Goal: Task Accomplishment & Management: Manage account settings

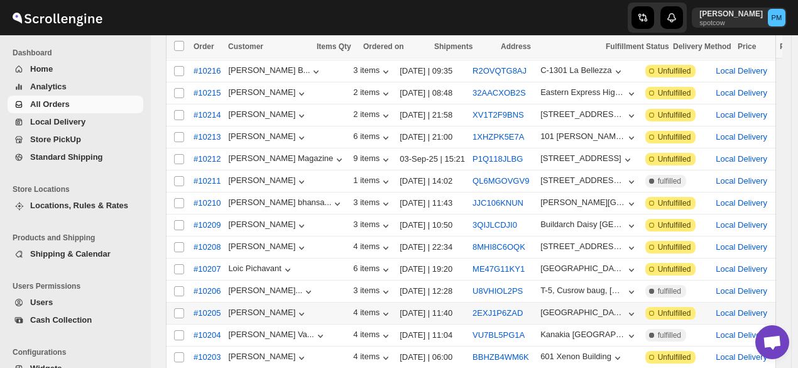
scroll to position [314, 0]
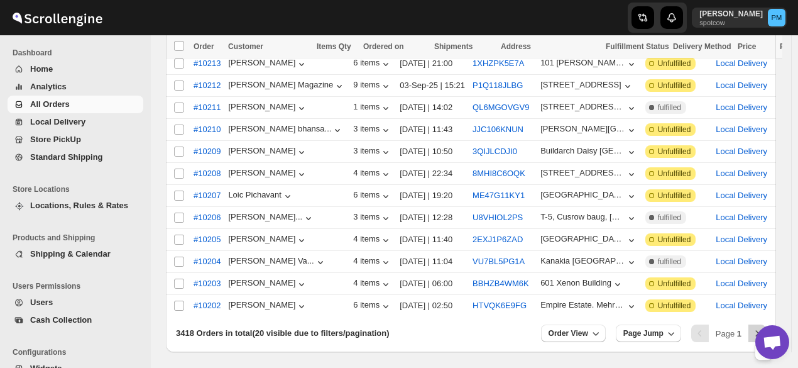
click at [763, 327] on icon "Next" at bounding box center [757, 333] width 13 height 13
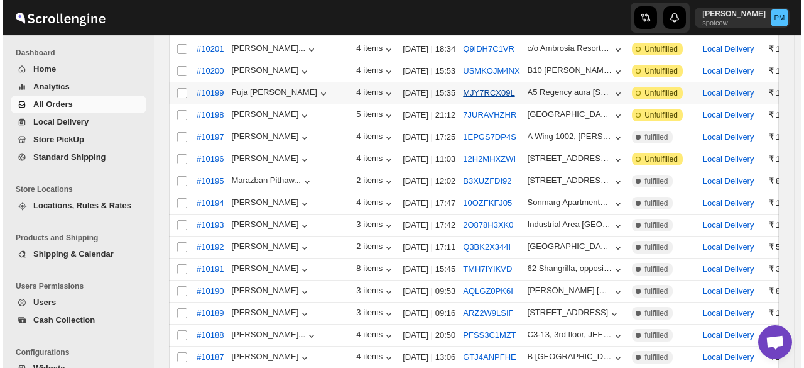
scroll to position [40, 0]
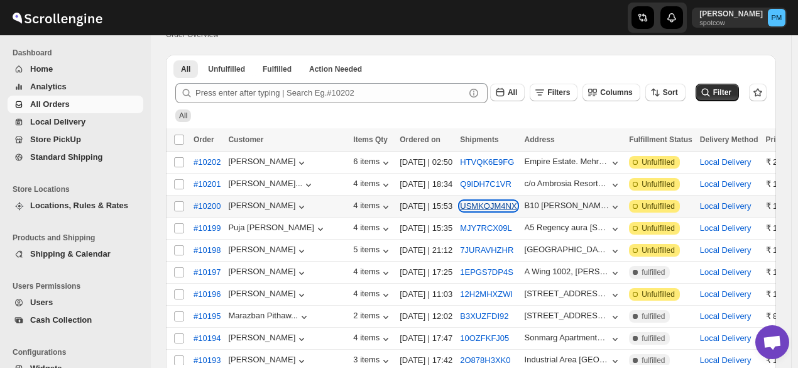
click at [460, 201] on button "USMKOJM4NX" at bounding box center [488, 205] width 57 height 9
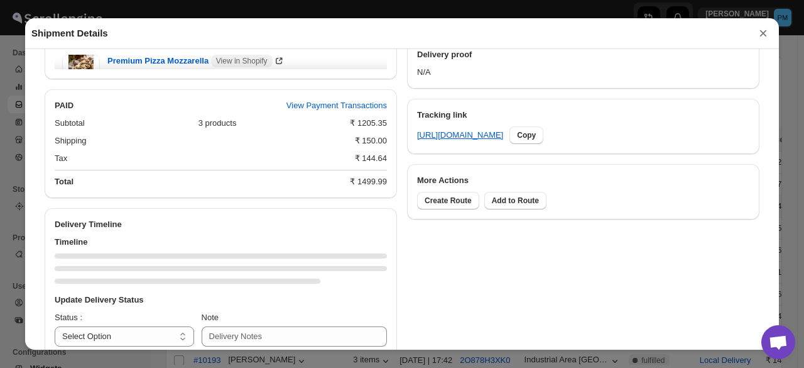
scroll to position [599, 0]
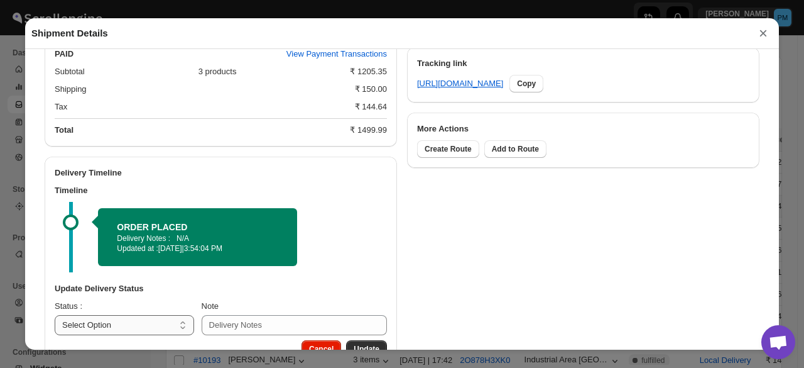
click at [128, 319] on select "Select Option PICKED UP OUT FOR DELIVERY RESCHEDULE DELIVERED CANCELLED" at bounding box center [124, 325] width 139 height 20
select select "PICKED_UP"
click at [55, 317] on select "Select Option PICKED UP OUT FOR DELIVERY RESCHEDULE DELIVERED CANCELLED" at bounding box center [124, 325] width 139 height 20
click at [380, 344] on button "Pick Products" at bounding box center [354, 349] width 65 height 18
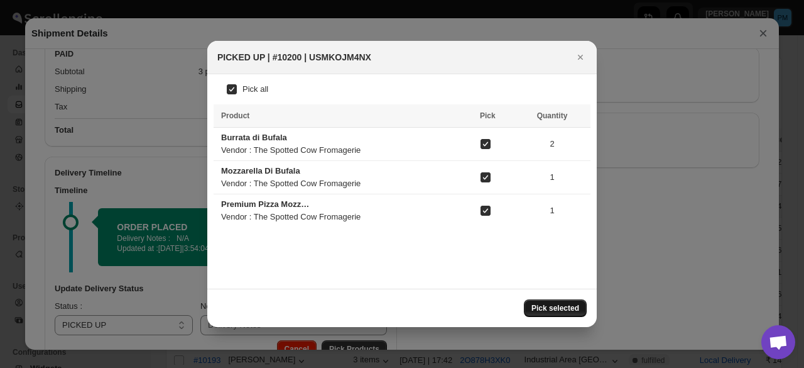
click at [571, 310] on span "Pick selected" at bounding box center [556, 308] width 48 height 10
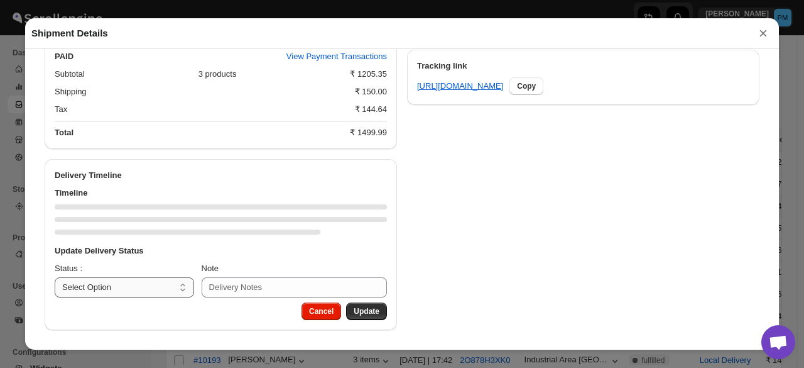
click at [151, 290] on select "Select Option PICKED UP OUT FOR DELIVERY RESCHEDULE DELIVERED CANCELLED" at bounding box center [124, 287] width 139 height 20
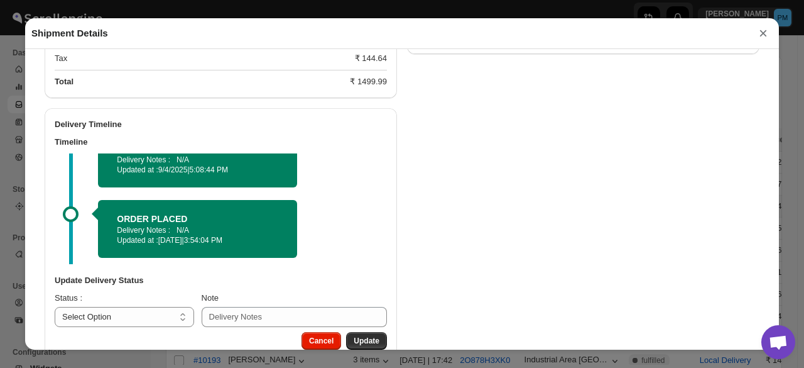
scroll to position [679, 0]
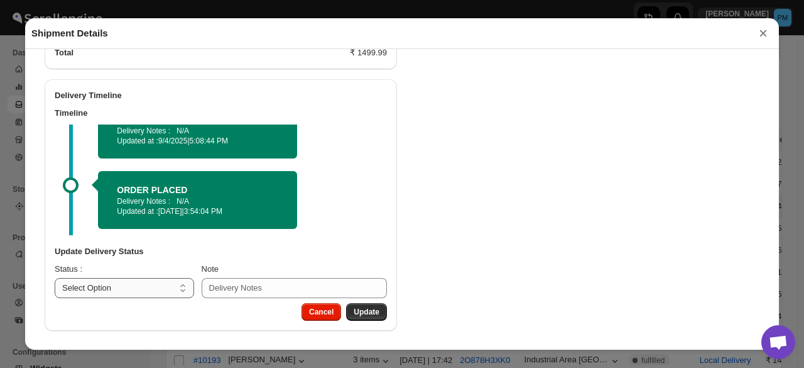
click at [134, 290] on select "Select Option PICKED UP OUT FOR DELIVERY RESCHEDULE DELIVERED CANCELLED" at bounding box center [124, 288] width 139 height 20
select select "OUT_FOR_DELIVERY"
click at [55, 278] on select "Select Option PICKED UP OUT FOR DELIVERY RESCHEDULE DELIVERED CANCELLED" at bounding box center [124, 288] width 139 height 20
click at [367, 306] on button "Update" at bounding box center [366, 312] width 41 height 18
select select
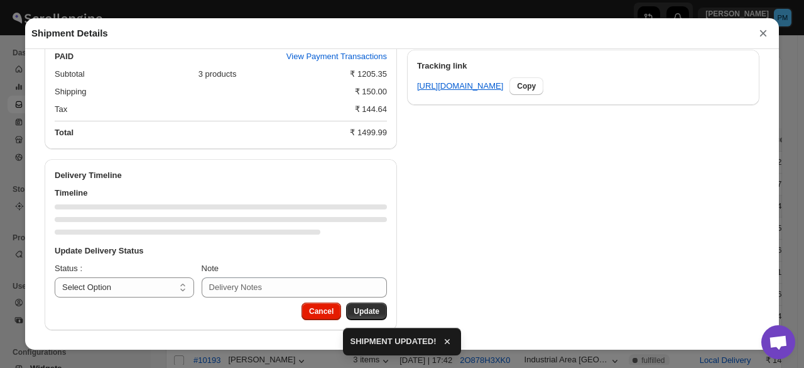
scroll to position [599, 0]
click at [762, 38] on button "×" at bounding box center [763, 34] width 19 height 18
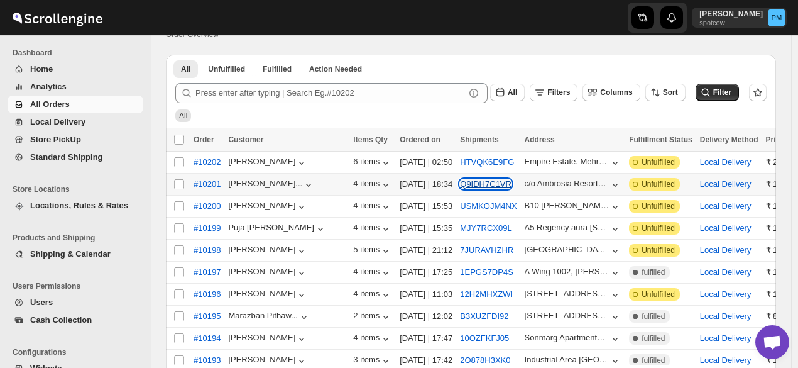
click at [460, 184] on button "Q9IDH7C1VR" at bounding box center [486, 183] width 52 height 9
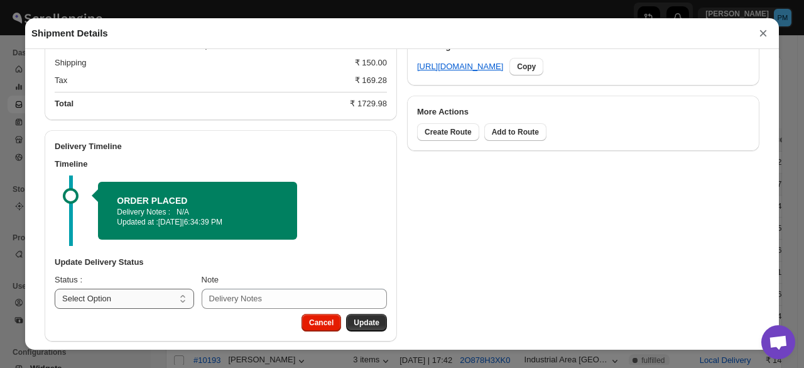
scroll to position [631, 0]
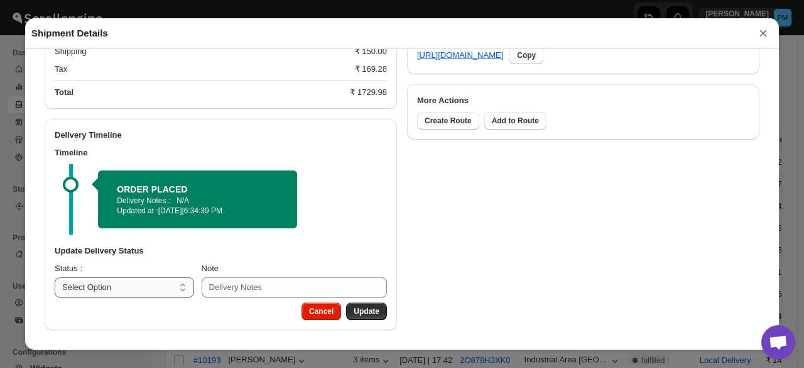
click at [139, 285] on select "Select Option PICKED UP OUT FOR DELIVERY RESCHEDULE DELIVERED CANCELLED" at bounding box center [124, 287] width 139 height 20
click at [139, 283] on select "Select Option PICKED UP OUT FOR DELIVERY RESCHEDULE DELIVERED CANCELLED" at bounding box center [124, 287] width 139 height 20
select select "PICKED_UP"
click at [55, 277] on select "Select Option PICKED UP OUT FOR DELIVERY RESCHEDULE DELIVERED CANCELLED" at bounding box center [124, 287] width 139 height 20
click at [364, 309] on span "Pick Products" at bounding box center [354, 311] width 50 height 10
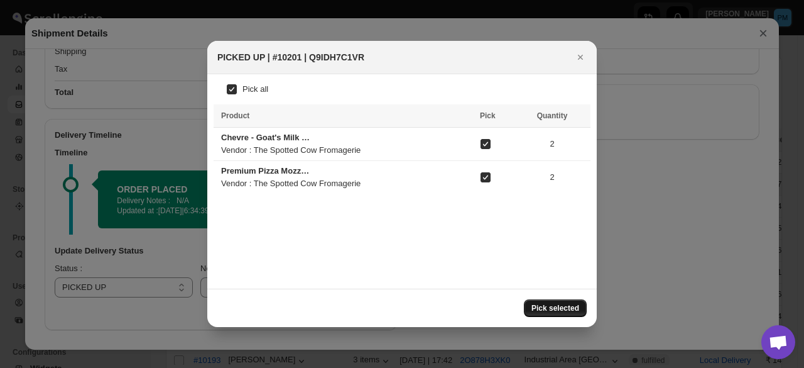
click at [544, 309] on span "Pick selected" at bounding box center [556, 308] width 48 height 10
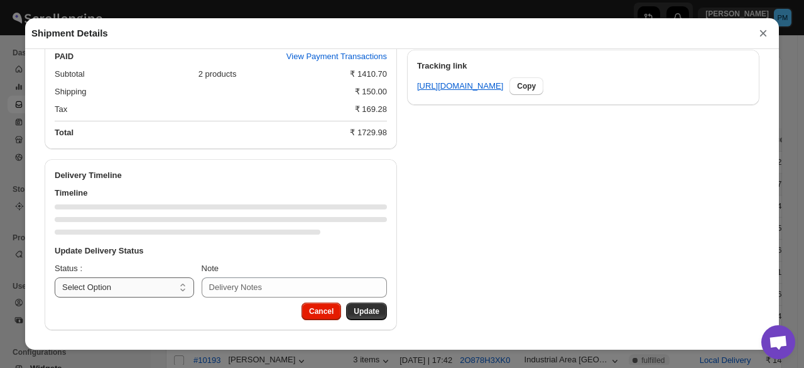
scroll to position [599, 0]
click at [153, 288] on select "Select Option PICKED UP OUT FOR DELIVERY RESCHEDULE DELIVERED CANCELLED" at bounding box center [124, 287] width 139 height 20
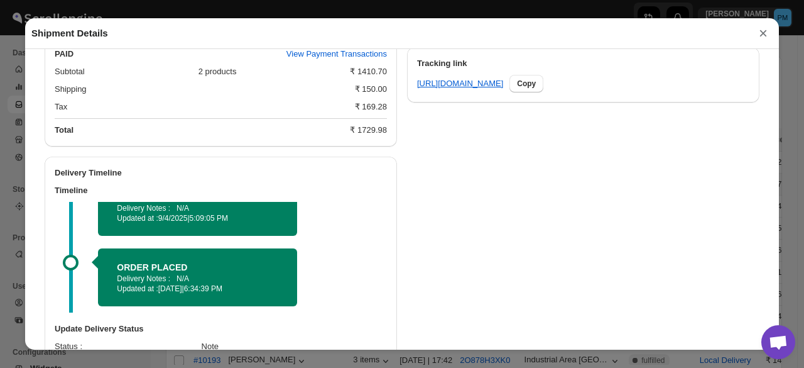
scroll to position [679, 0]
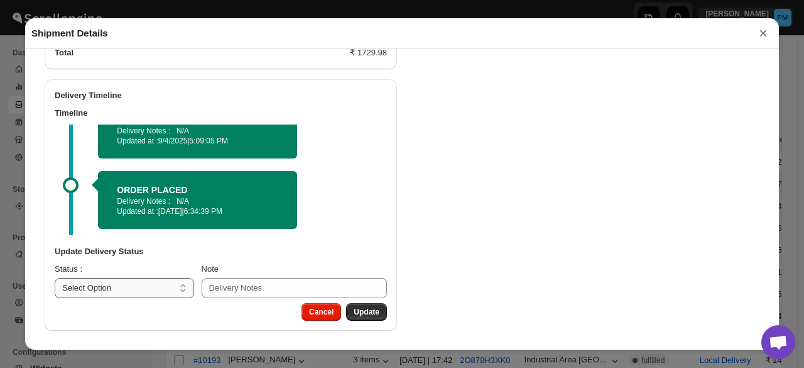
click at [154, 285] on select "Select Option PICKED UP OUT FOR DELIVERY RESCHEDULE DELIVERED CANCELLED" at bounding box center [124, 288] width 139 height 20
click at [146, 280] on select "Select Option PICKED UP OUT FOR DELIVERY RESCHEDULE DELIVERED CANCELLED" at bounding box center [124, 288] width 139 height 20
select select "OUT_FOR_DELIVERY"
click at [55, 278] on select "Select Option PICKED UP OUT FOR DELIVERY RESCHEDULE DELIVERED CANCELLED" at bounding box center [124, 288] width 139 height 20
click at [355, 310] on span "Update" at bounding box center [367, 312] width 26 height 10
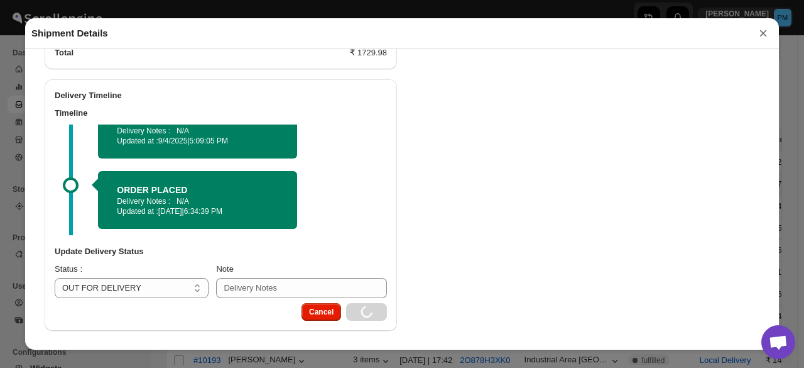
select select
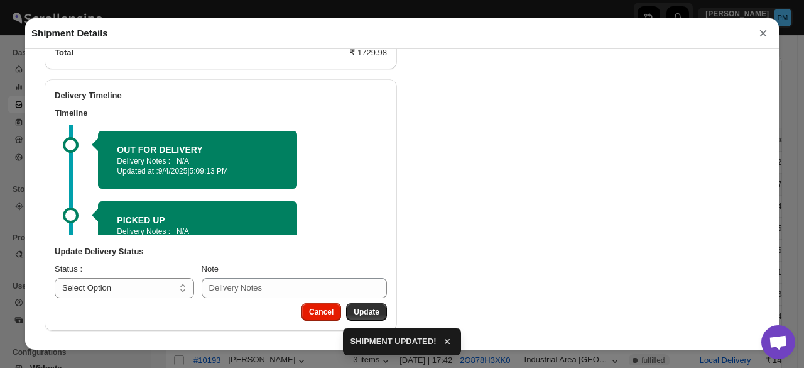
click at [764, 35] on button "×" at bounding box center [763, 34] width 19 height 18
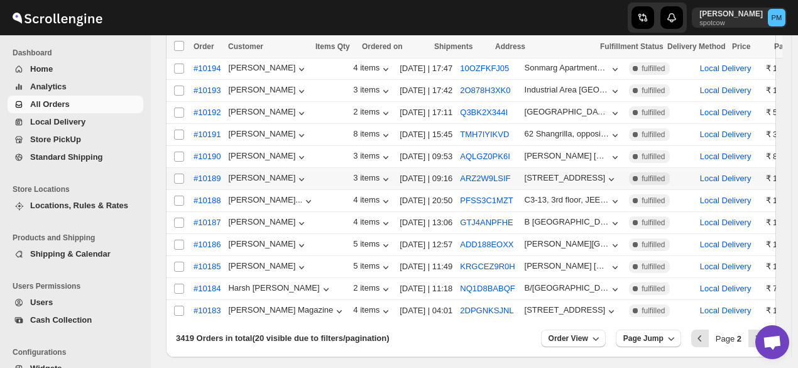
scroll to position [354, 0]
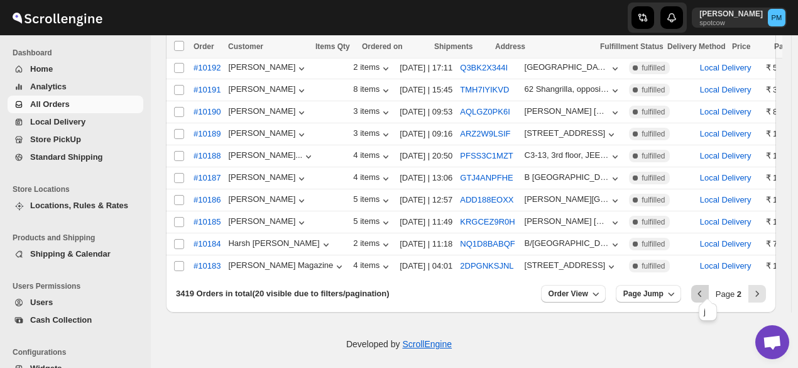
click at [705, 285] on button "Previous" at bounding box center [700, 294] width 18 height 18
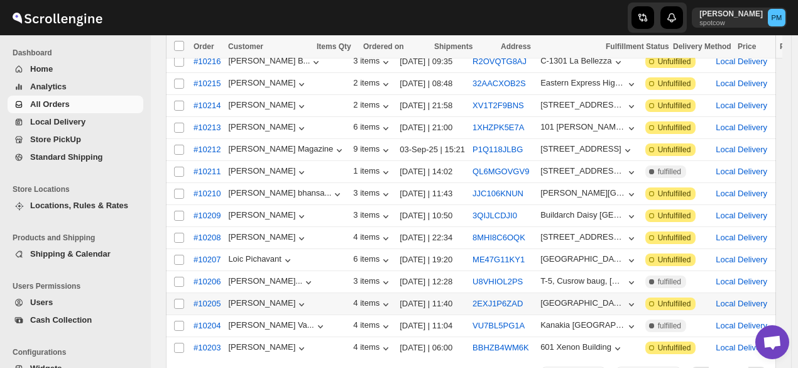
scroll to position [291, 0]
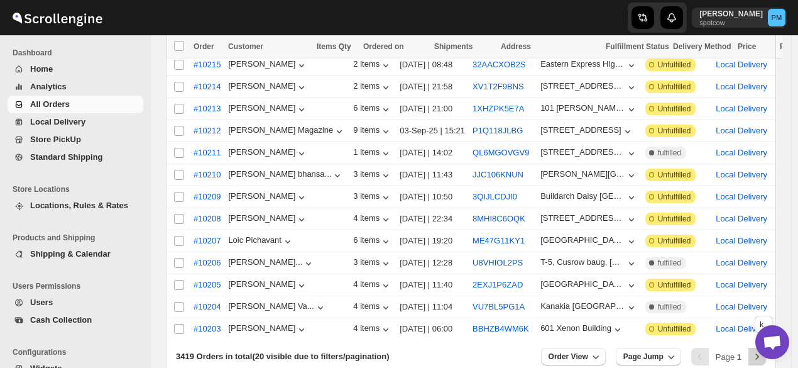
click at [758, 354] on icon "Next" at bounding box center [757, 356] width 13 height 13
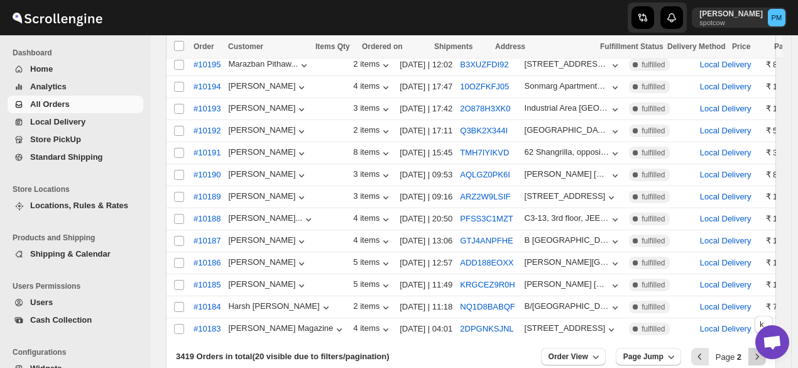
click at [755, 352] on button "Next" at bounding box center [757, 356] width 18 height 18
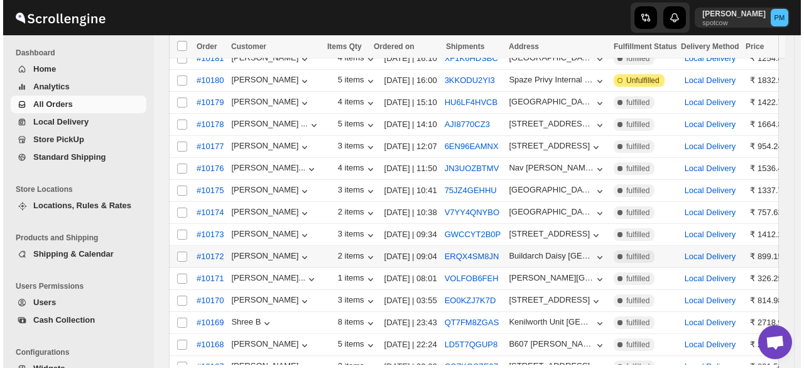
scroll to position [102, 0]
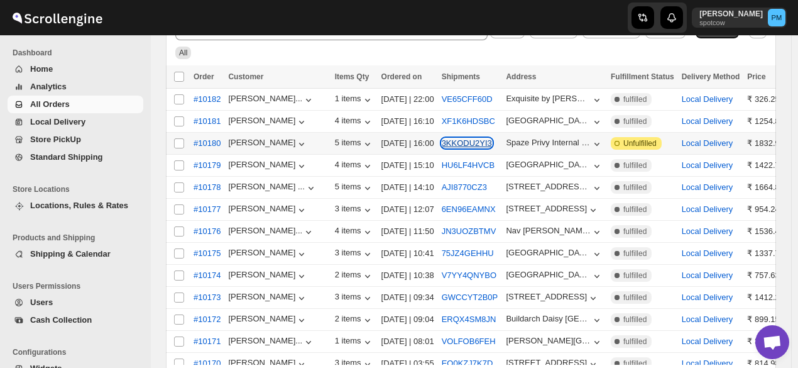
click at [456, 143] on button "3KKODU2YI3" at bounding box center [467, 142] width 50 height 9
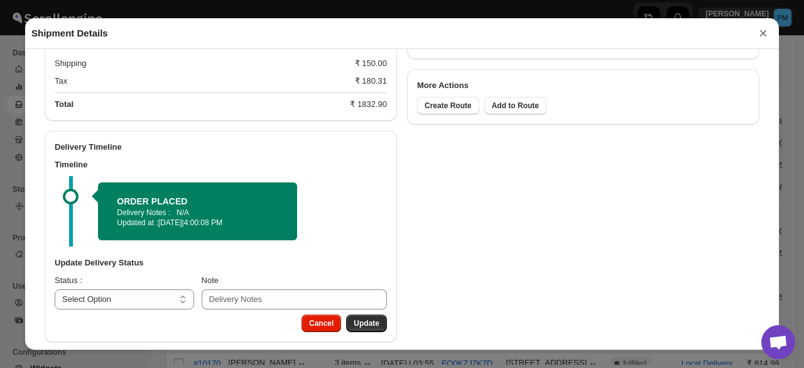
scroll to position [657, 0]
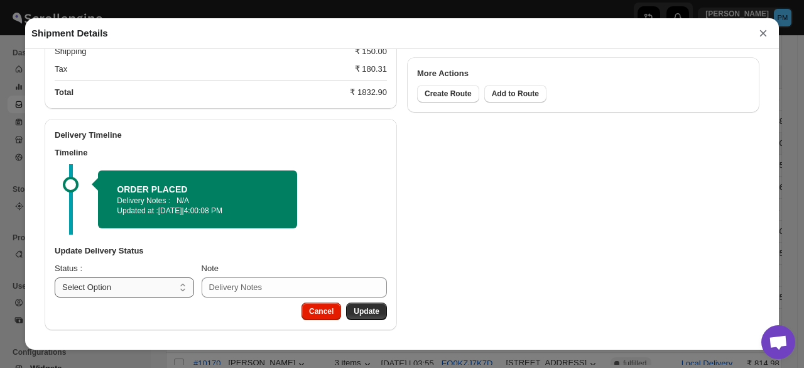
click at [160, 282] on select "Select Option PICKED UP OUT FOR DELIVERY RESCHEDULE DELIVERED CANCELLED" at bounding box center [124, 287] width 139 height 20
click at [160, 289] on select "Select Option PICKED UP OUT FOR DELIVERY RESCHEDULE DELIVERED CANCELLED" at bounding box center [124, 287] width 139 height 20
select select "PICKED_UP"
click at [55, 277] on select "Select Option PICKED UP OUT FOR DELIVERY RESCHEDULE DELIVERED CANCELLED" at bounding box center [124, 287] width 139 height 20
click at [354, 320] on div "Cancel Pick Products" at bounding box center [221, 316] width 352 height 28
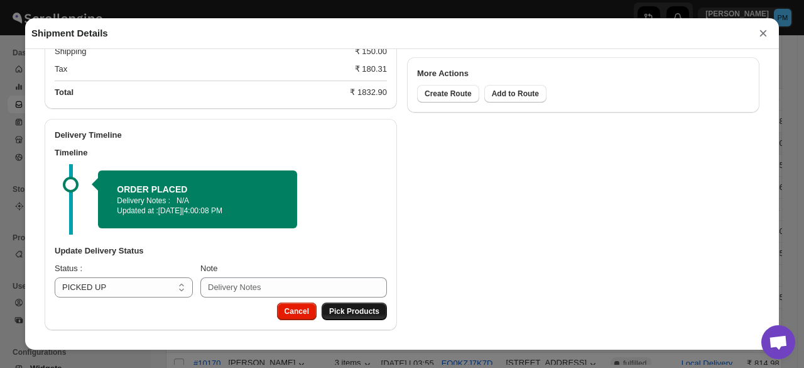
click at [356, 315] on span "Pick Products" at bounding box center [354, 311] width 50 height 10
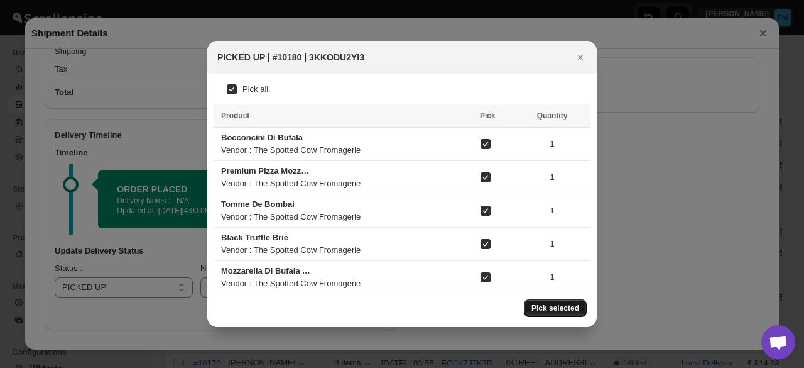
click at [555, 305] on span "Pick selected" at bounding box center [556, 308] width 48 height 10
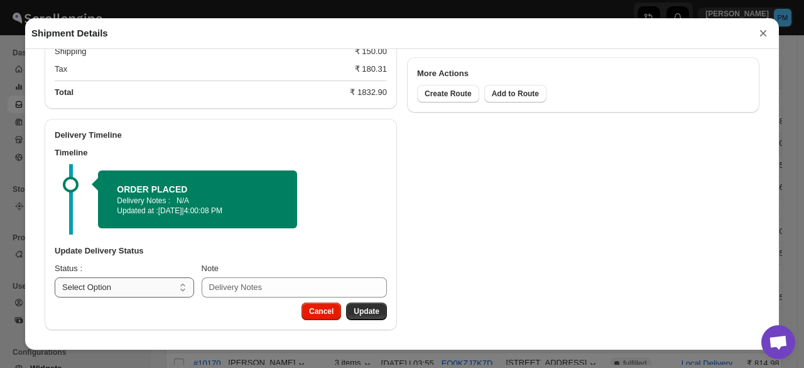
click at [166, 293] on select "Select Option PICKED UP OUT FOR DELIVERY RESCHEDULE DELIVERED CANCELLED" at bounding box center [124, 287] width 139 height 20
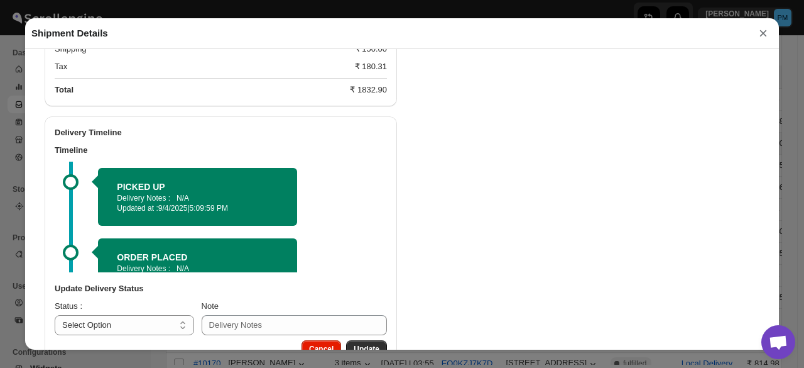
select select "OUT_FOR_DELIVERY"
click at [55, 317] on select "Select Option PICKED UP OUT FOR DELIVERY RESCHEDULE DELIVERED CANCELLED" at bounding box center [124, 325] width 139 height 20
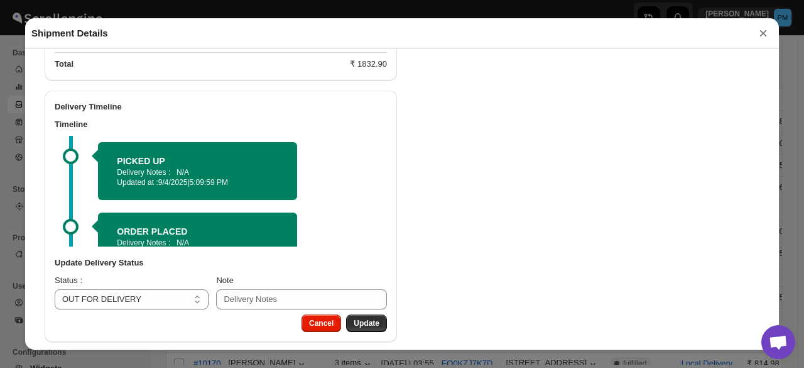
scroll to position [697, 0]
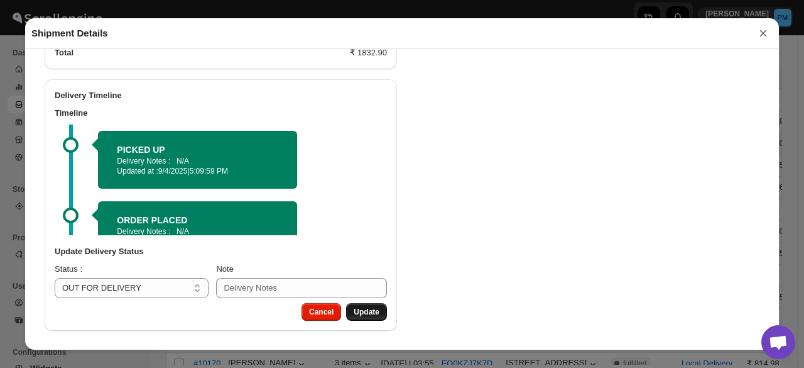
click at [366, 314] on span "Update" at bounding box center [367, 312] width 26 height 10
select select
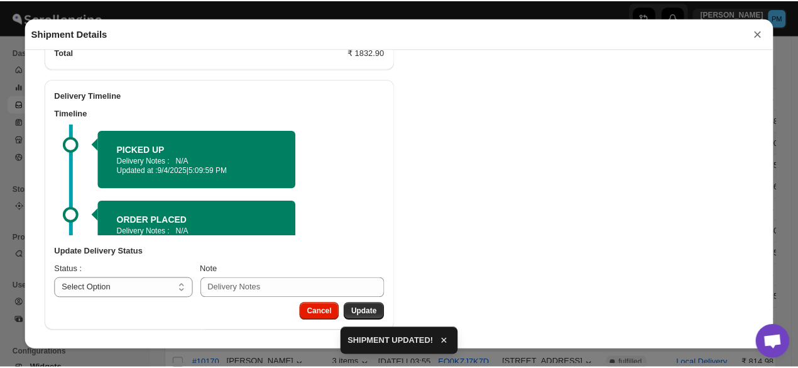
scroll to position [617, 0]
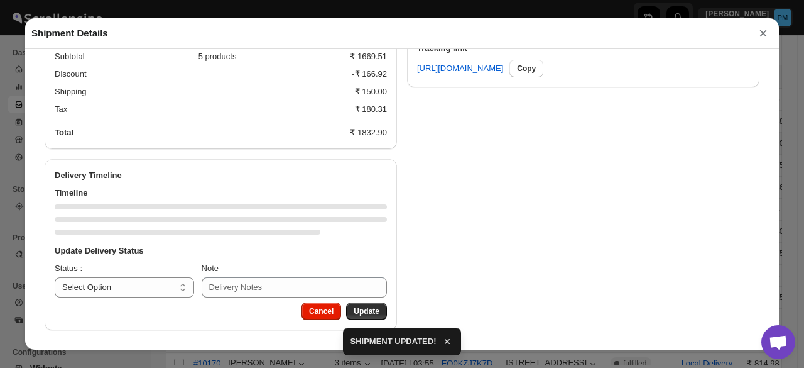
click at [762, 41] on button "×" at bounding box center [763, 34] width 19 height 18
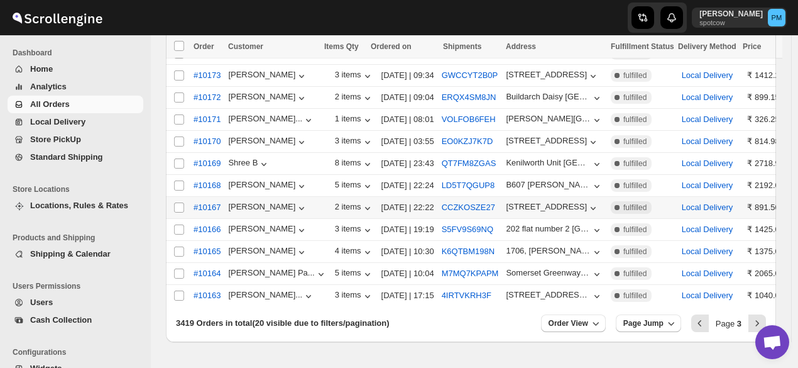
scroll to position [354, 0]
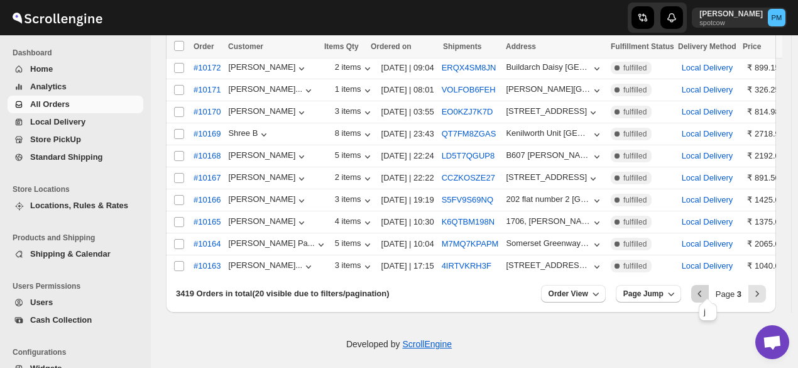
click at [706, 287] on icon "Previous" at bounding box center [700, 293] width 13 height 13
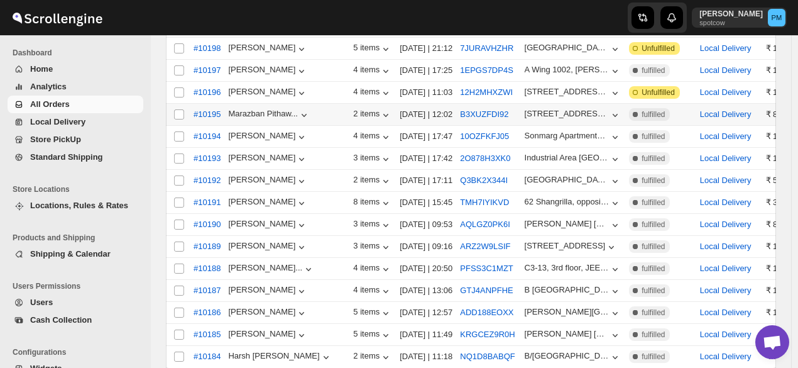
scroll to position [291, 0]
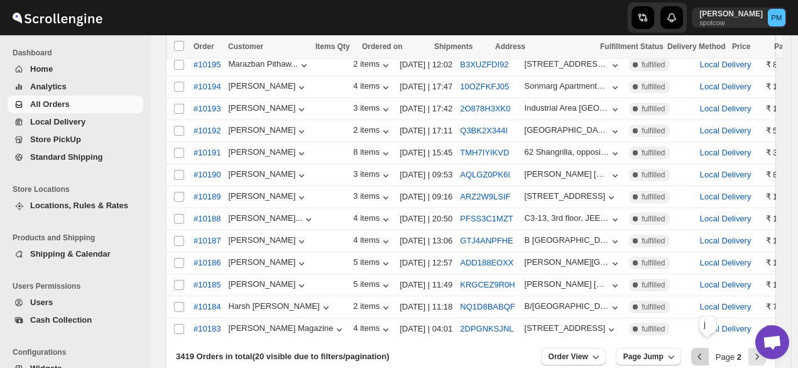
click at [706, 350] on icon "Previous" at bounding box center [700, 356] width 13 height 13
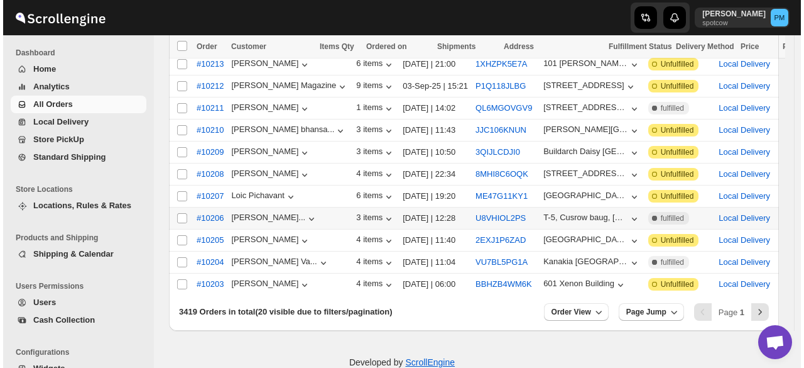
scroll to position [354, 0]
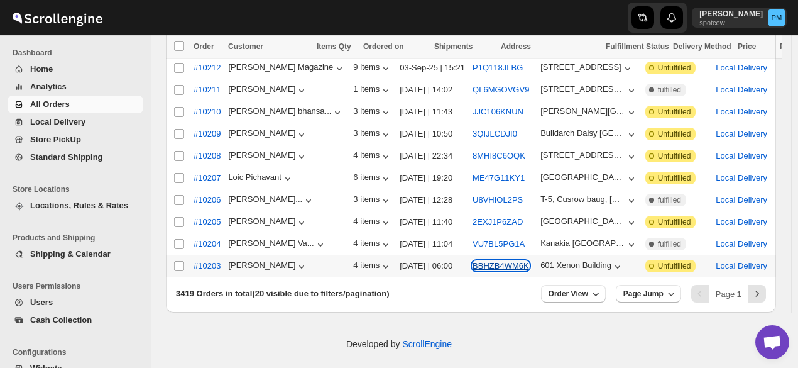
click at [473, 261] on button "BBHZB4WM6K" at bounding box center [501, 265] width 57 height 9
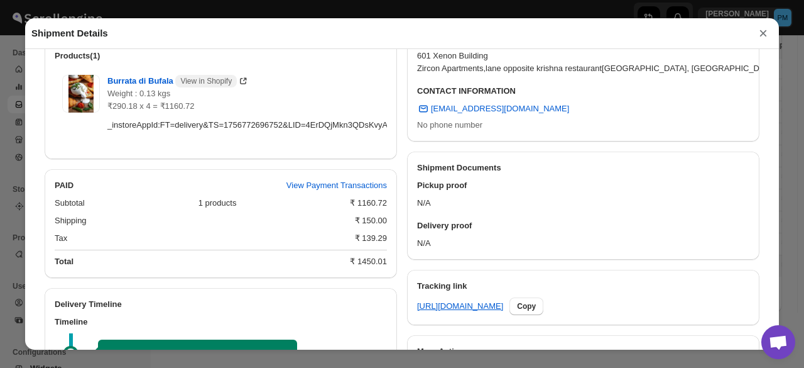
scroll to position [549, 0]
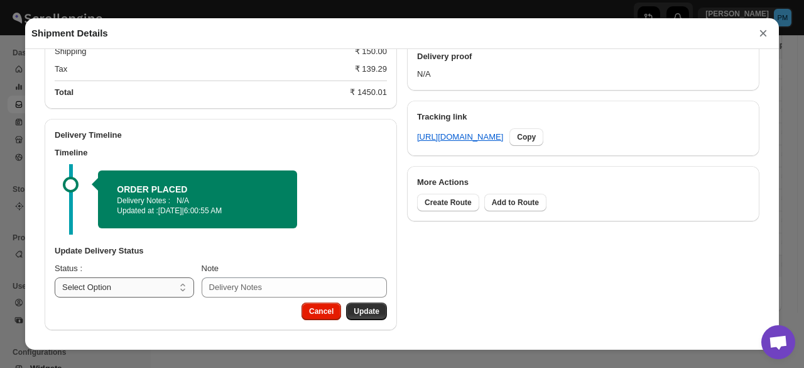
click at [165, 285] on select "Select Option PICKED UP OUT FOR DELIVERY RESCHEDULE DELIVERED CANCELLED" at bounding box center [124, 287] width 139 height 20
select select "PICKED_UP"
click at [55, 277] on select "Select Option PICKED UP OUT FOR DELIVERY RESCHEDULE DELIVERED CANCELLED" at bounding box center [124, 287] width 139 height 20
click at [361, 309] on span "Pick Products" at bounding box center [354, 311] width 50 height 10
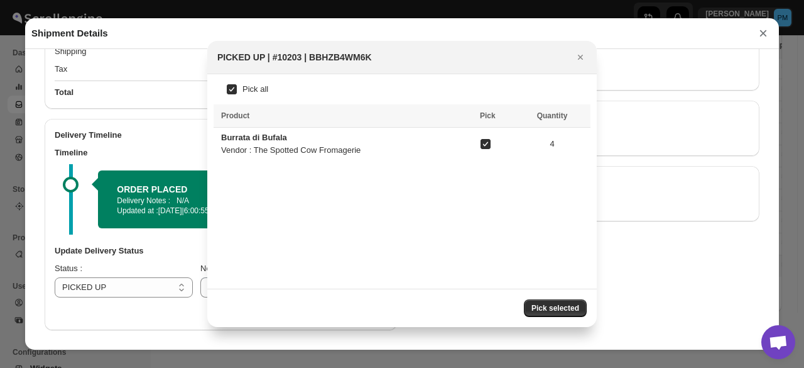
click at [572, 309] on span "Pick selected" at bounding box center [556, 308] width 48 height 10
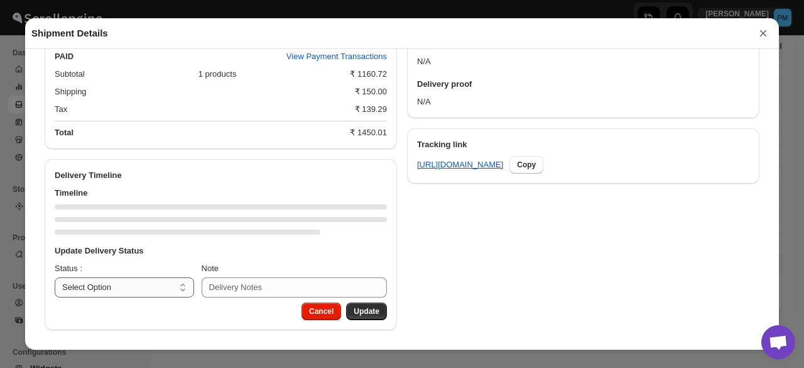
scroll to position [521, 0]
click at [158, 287] on select "Select Option PICKED UP OUT FOR DELIVERY RESCHEDULE DELIVERED CANCELLED" at bounding box center [124, 287] width 139 height 20
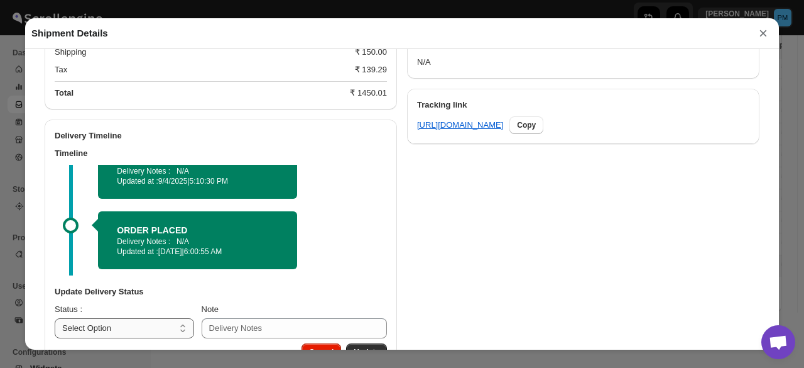
scroll to position [601, 0]
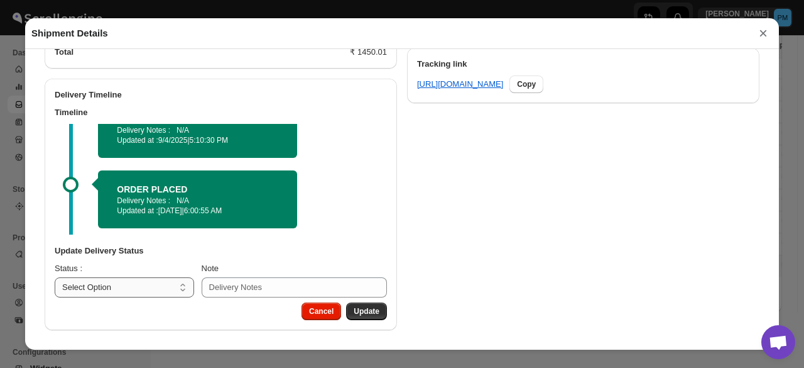
click at [134, 291] on select "Select Option PICKED UP OUT FOR DELIVERY RESCHEDULE DELIVERED CANCELLED" at bounding box center [124, 287] width 139 height 20
click at [138, 295] on select "Select Option PICKED UP OUT FOR DELIVERY RESCHEDULE DELIVERED CANCELLED" at bounding box center [124, 287] width 139 height 20
select select "OUT_FOR_DELIVERY"
click at [55, 277] on select "Select Option PICKED UP OUT FOR DELIVERY RESCHEDULE DELIVERED CANCELLED" at bounding box center [124, 287] width 139 height 20
click at [370, 307] on span "Update" at bounding box center [367, 311] width 26 height 10
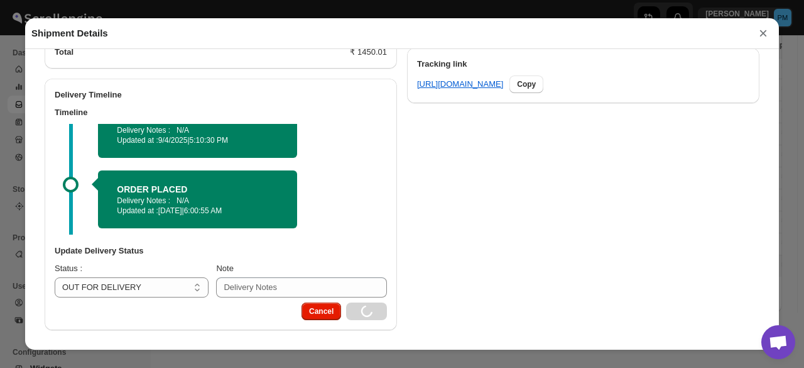
select select
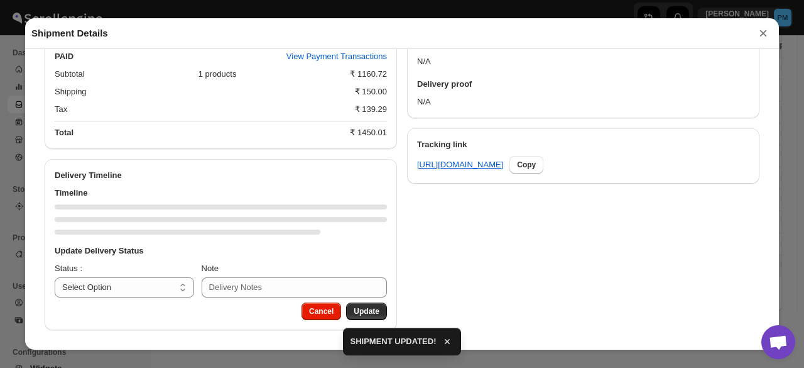
click at [764, 35] on button "×" at bounding box center [763, 34] width 19 height 18
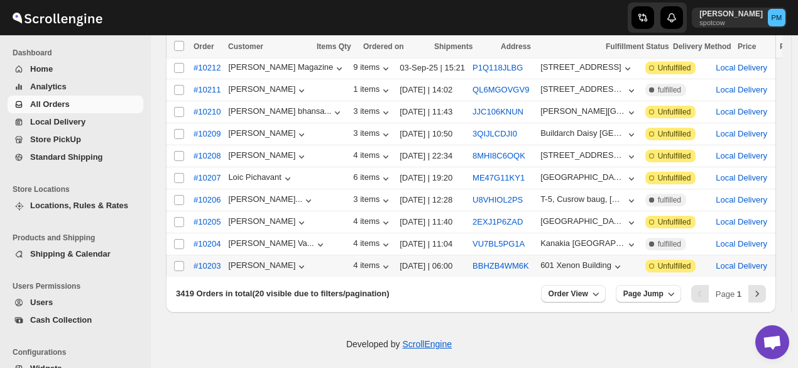
click at [47, 106] on span "All Orders" at bounding box center [50, 103] width 40 height 9
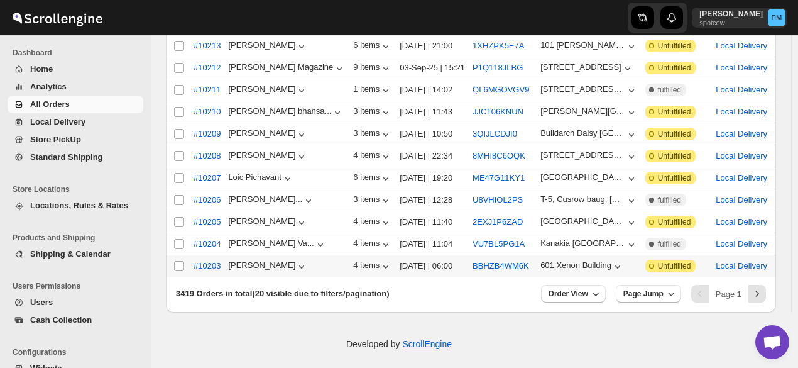
scroll to position [0, 0]
